Goal: Navigation & Orientation: Find specific page/section

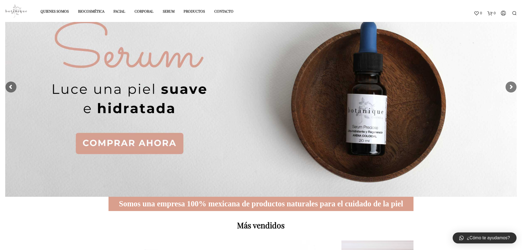
scroll to position [82, 0]
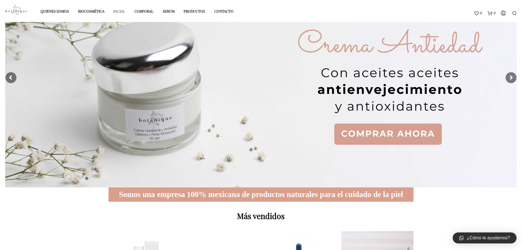
click at [123, 11] on link "Facial" at bounding box center [119, 11] width 20 height 9
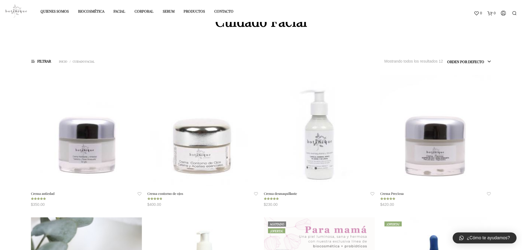
scroll to position [55, 0]
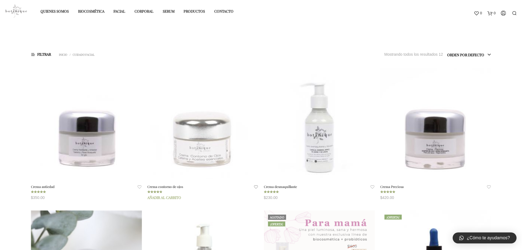
click at [198, 145] on span at bounding box center [203, 123] width 111 height 111
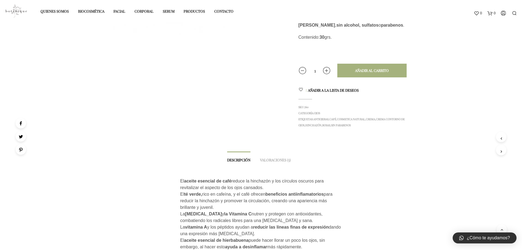
scroll to position [79, 0]
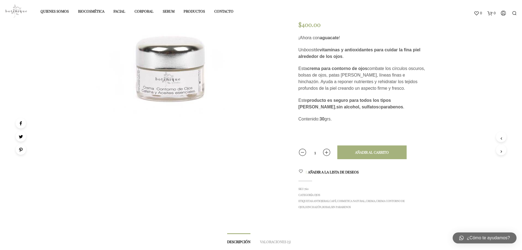
click at [482, 239] on span "¿Cómo te ayudamos?" at bounding box center [488, 237] width 43 height 7
click at [123, 10] on link "Facial" at bounding box center [119, 11] width 20 height 9
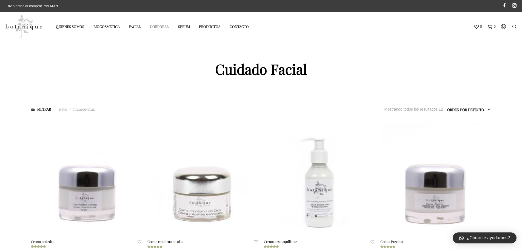
click at [159, 27] on link "Corporal" at bounding box center [159, 26] width 27 height 9
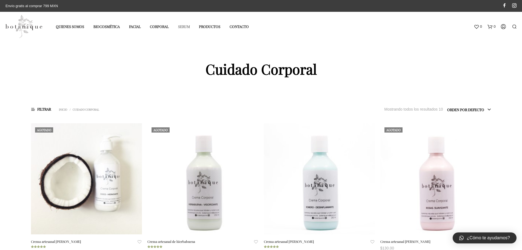
click at [184, 26] on link "Serum" at bounding box center [184, 26] width 20 height 9
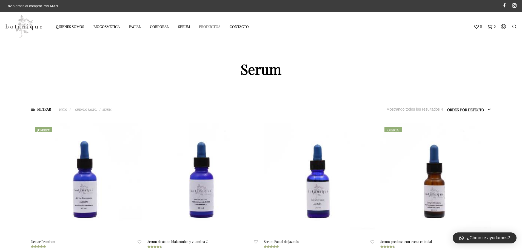
click at [219, 25] on link "Productos" at bounding box center [210, 26] width 30 height 9
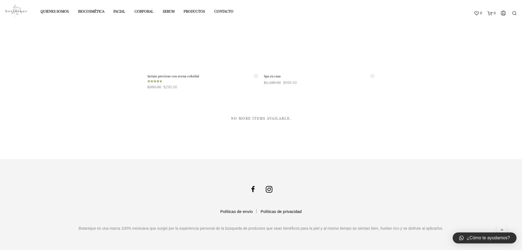
scroll to position [1015, 0]
